Goal: Information Seeking & Learning: Learn about a topic

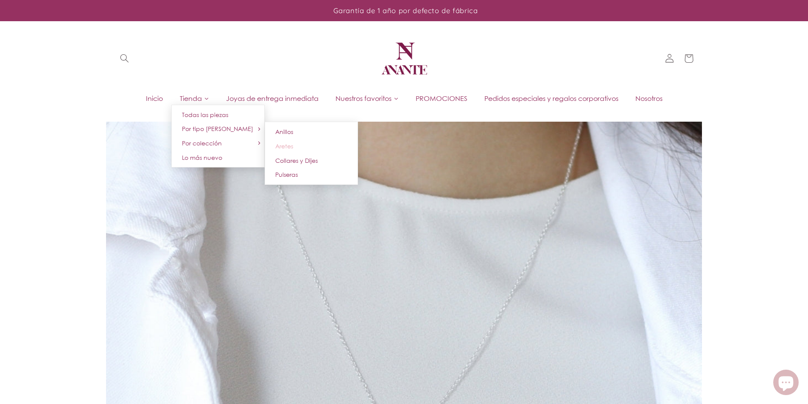
click at [280, 145] on span "Aretes" at bounding box center [284, 145] width 18 height 7
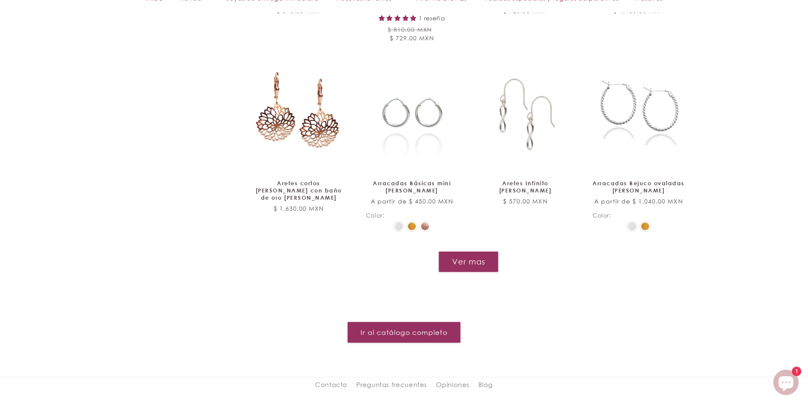
scroll to position [1018, 0]
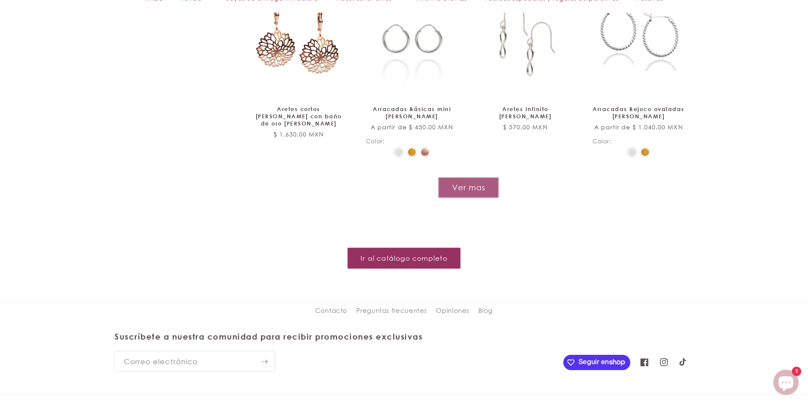
click at [456, 180] on button "Ver mas" at bounding box center [468, 187] width 61 height 21
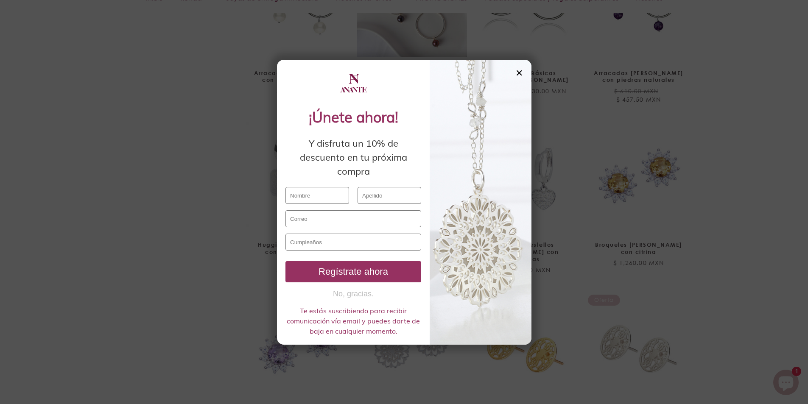
scroll to position [1315, 0]
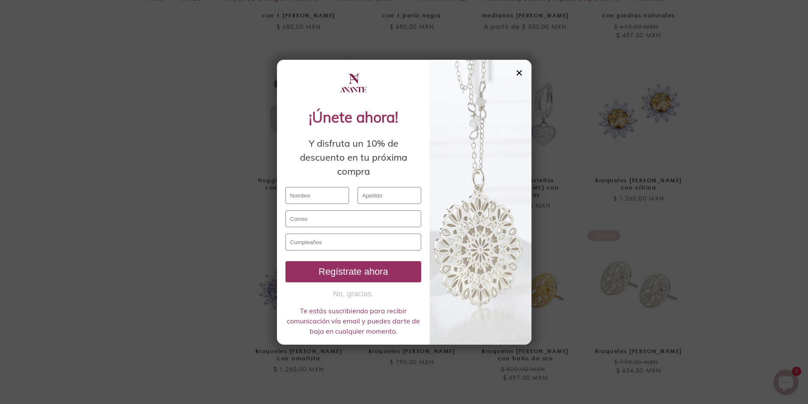
click at [521, 71] on div "✕" at bounding box center [519, 72] width 8 height 9
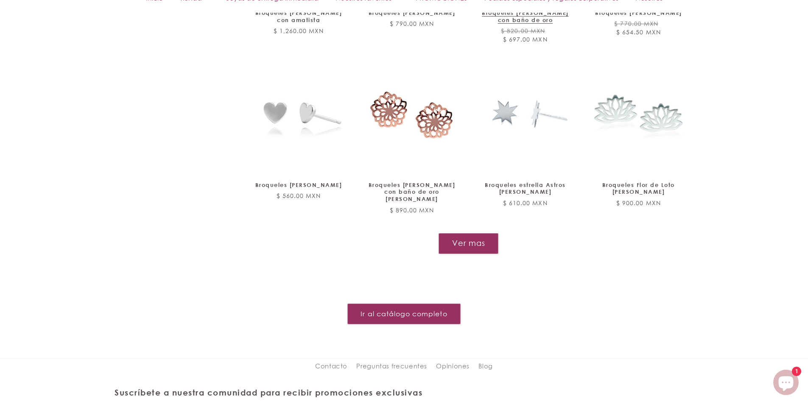
scroll to position [1654, 0]
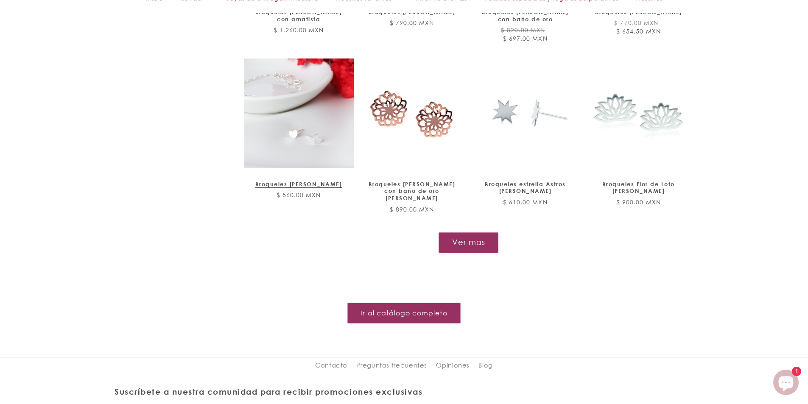
click at [327, 181] on link "Broqueles corazón Amore plata" at bounding box center [299, 184] width 92 height 7
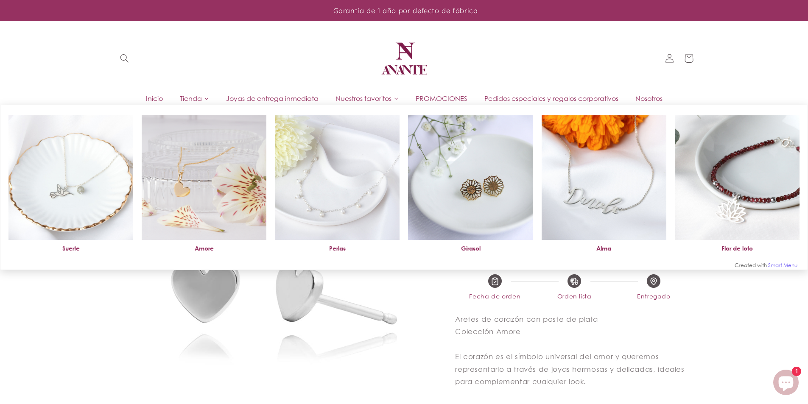
select select "{"isForProduct":false,"id":43719856259226,"title":"Plata / 5","available":true,…"
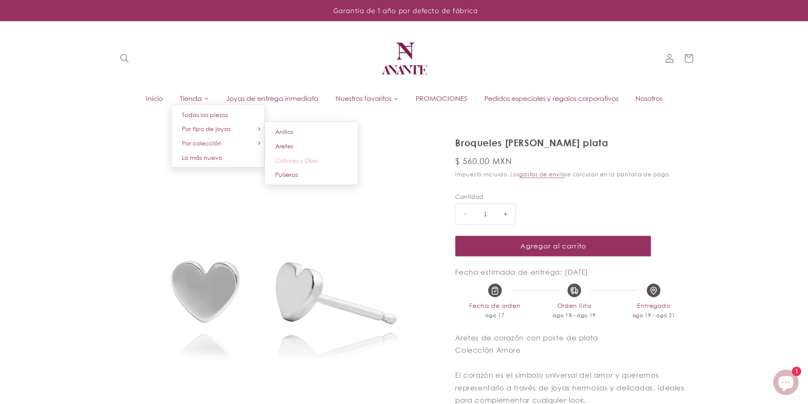
click at [293, 160] on span "Collares y Dijes" at bounding box center [296, 160] width 42 height 7
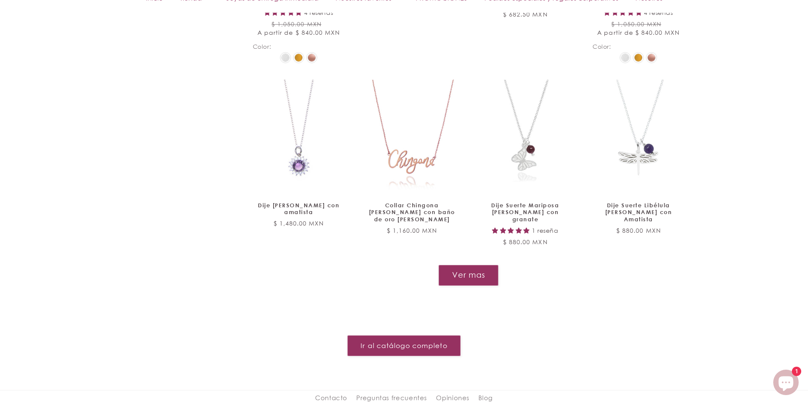
scroll to position [1018, 0]
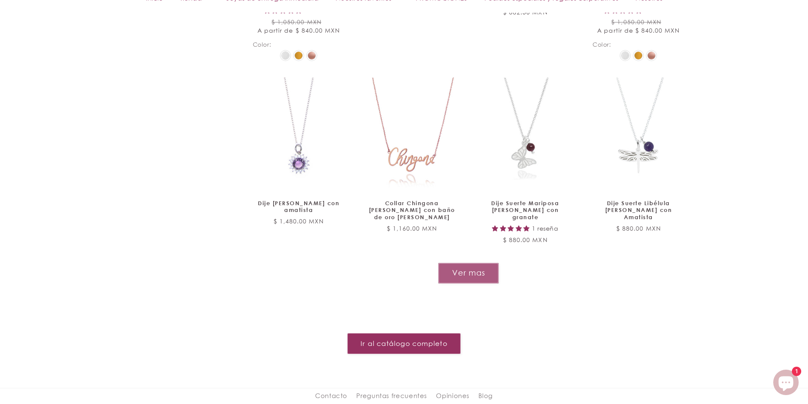
click at [466, 263] on button "Ver mas" at bounding box center [468, 273] width 61 height 21
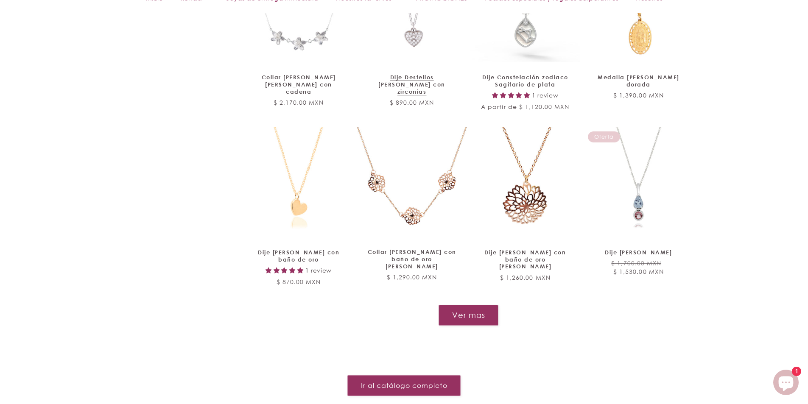
scroll to position [1781, 0]
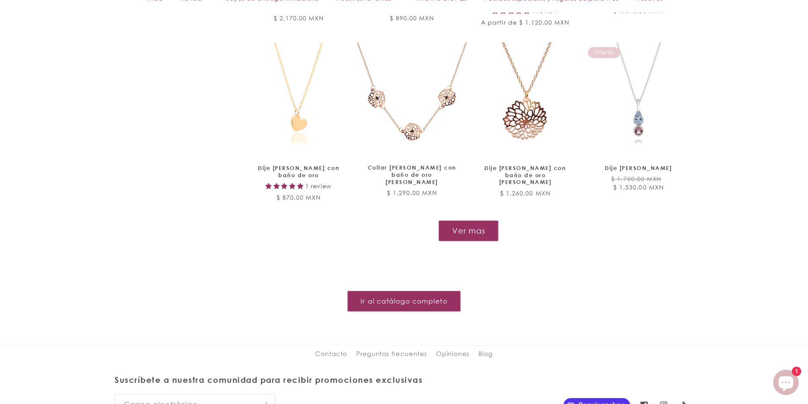
click at [474, 221] on button "Ver mas" at bounding box center [468, 231] width 60 height 21
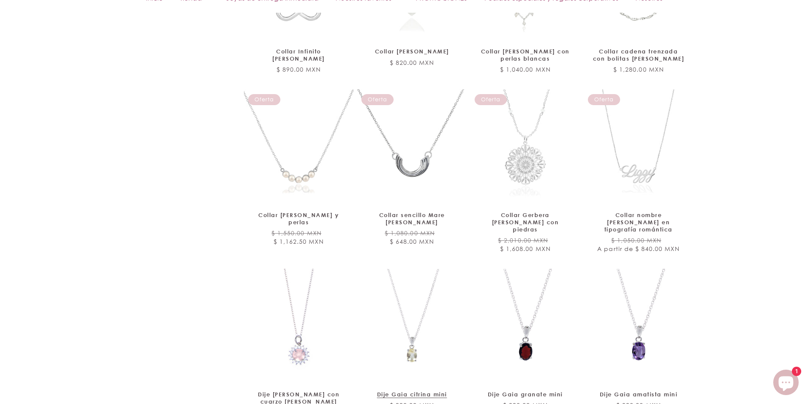
scroll to position [2247, 0]
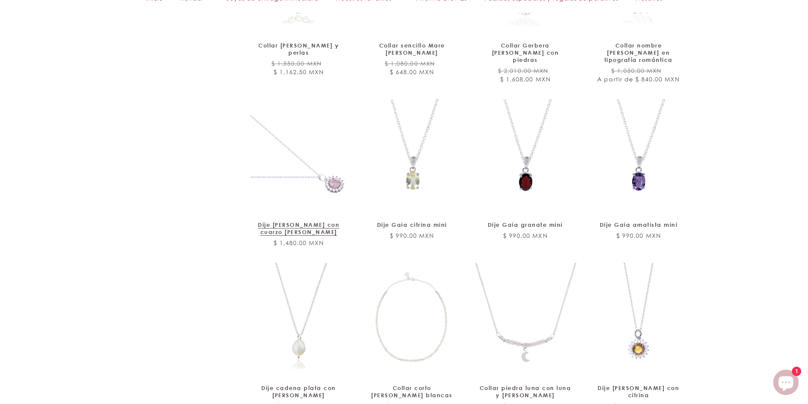
click at [311, 221] on link "Dije Jazmín de plata con cuarzo rosa" at bounding box center [299, 228] width 92 height 14
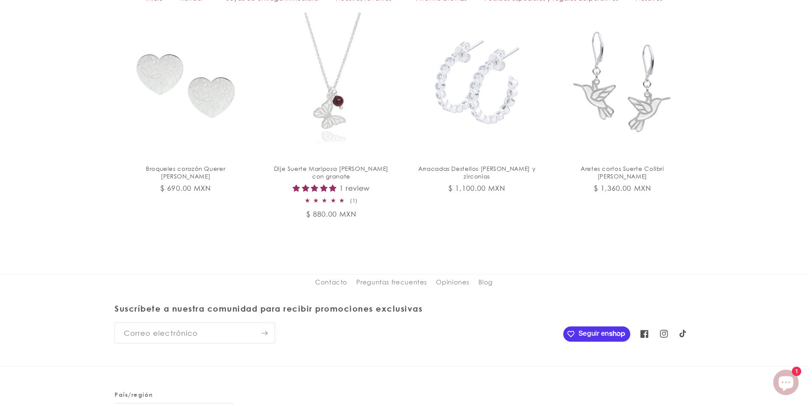
scroll to position [1122, 0]
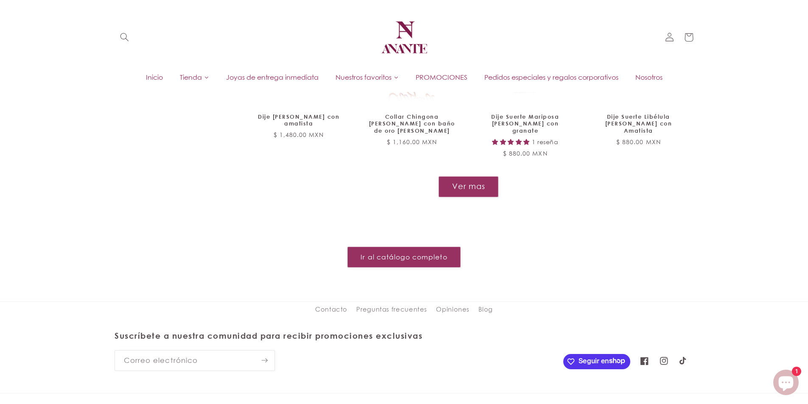
scroll to position [1034, 0]
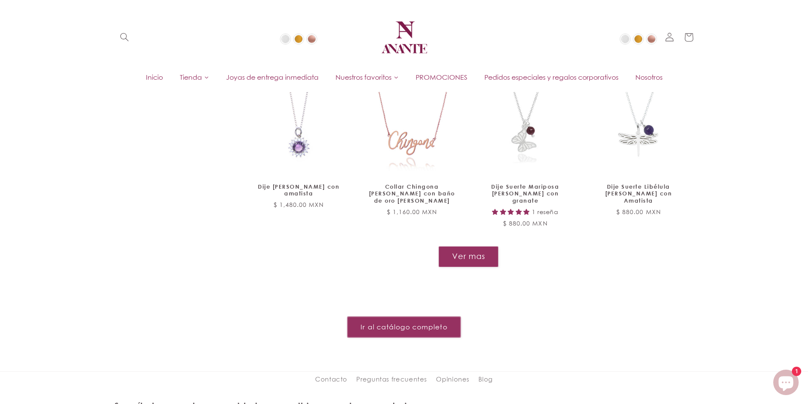
click at [394, 317] on link "Ir al catálogo completo" at bounding box center [403, 327] width 113 height 21
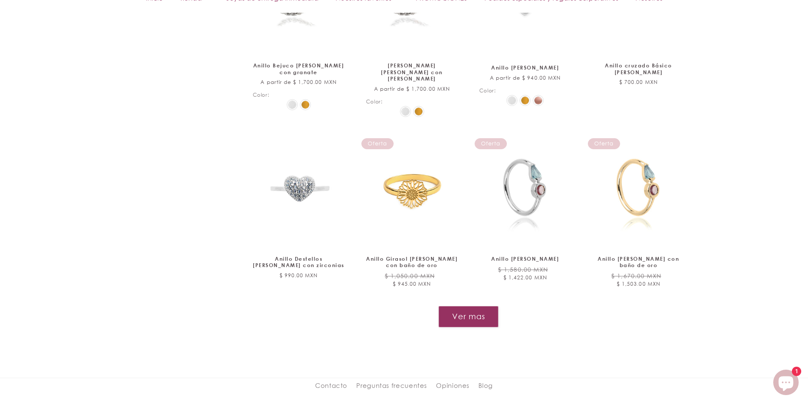
scroll to position [891, 0]
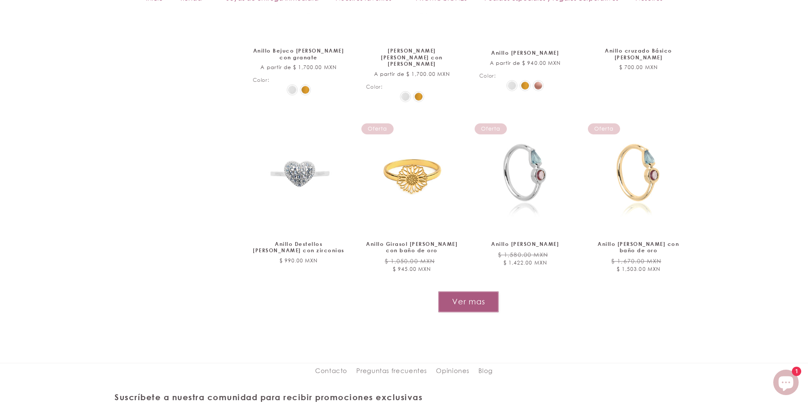
click at [447, 291] on button "Ver mas" at bounding box center [468, 301] width 61 height 21
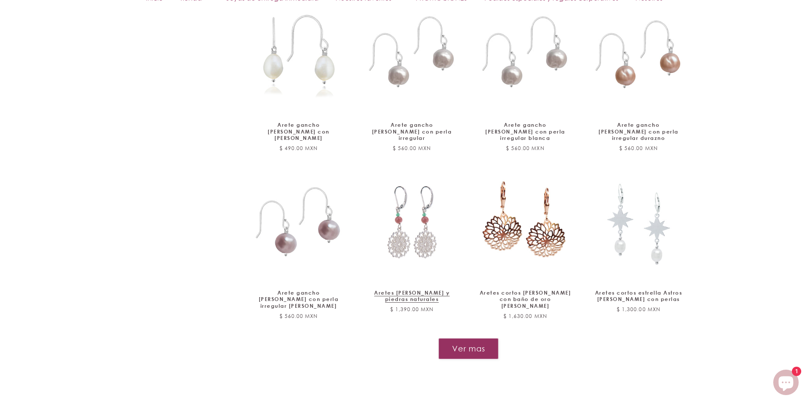
scroll to position [1569, 0]
